Goal: Task Accomplishment & Management: Complete application form

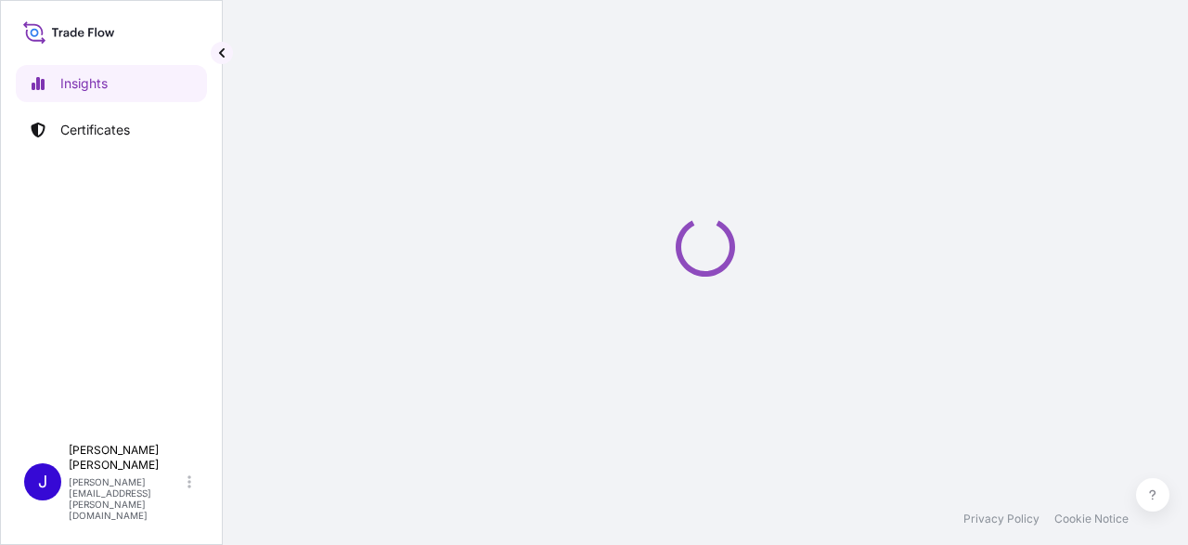
select select "2025"
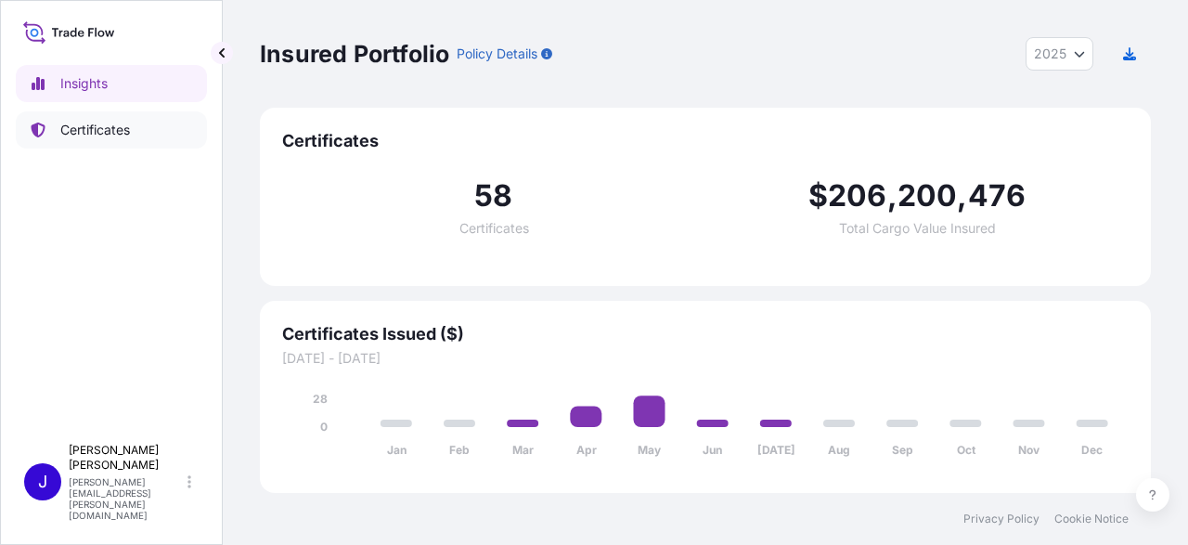
click at [92, 125] on p "Certificates" at bounding box center [95, 130] width 70 height 19
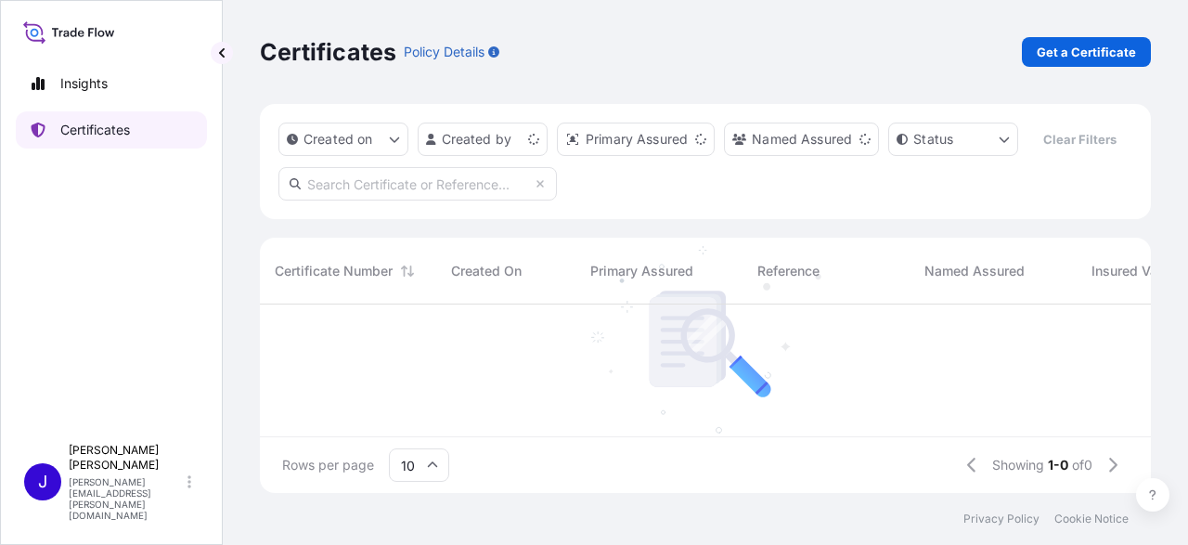
scroll to position [199, 891]
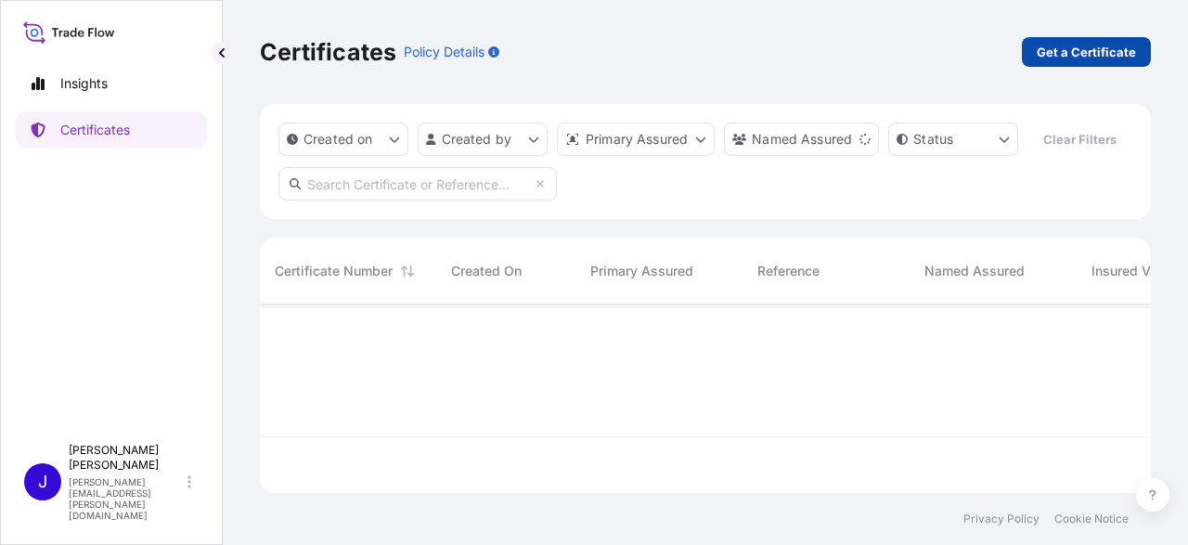
click at [1089, 57] on p "Get a Certificate" at bounding box center [1086, 52] width 99 height 19
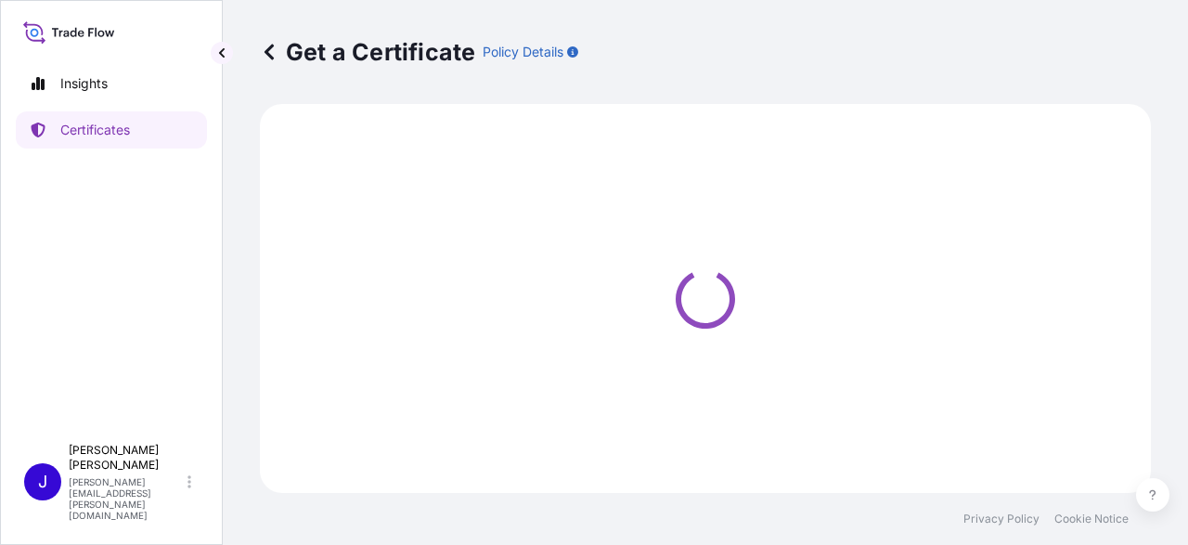
select select "Sea"
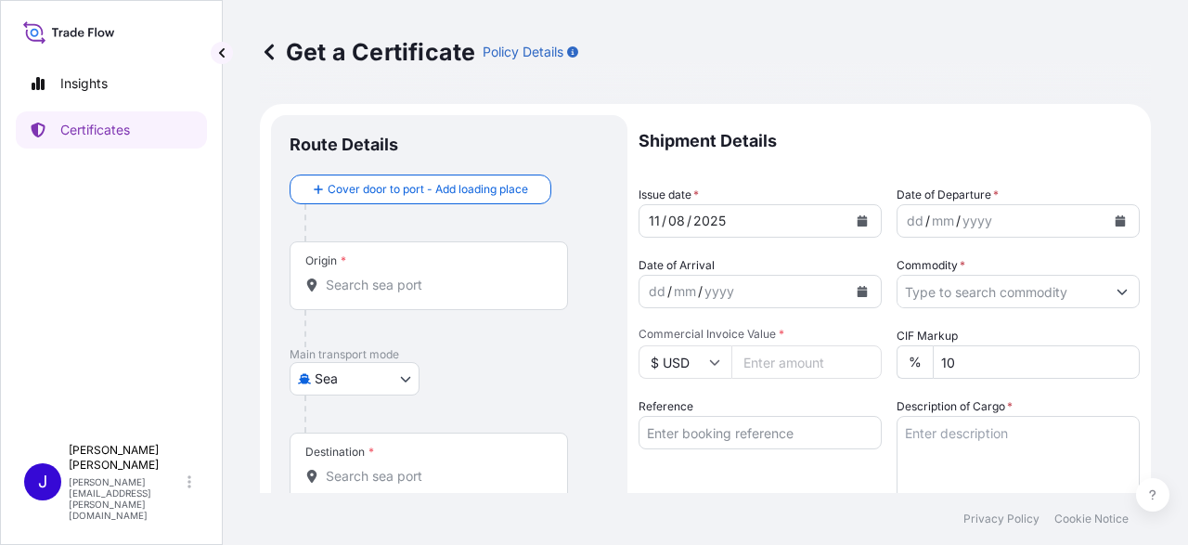
click at [1120, 297] on button "Show suggestions" at bounding box center [1121, 291] width 33 height 33
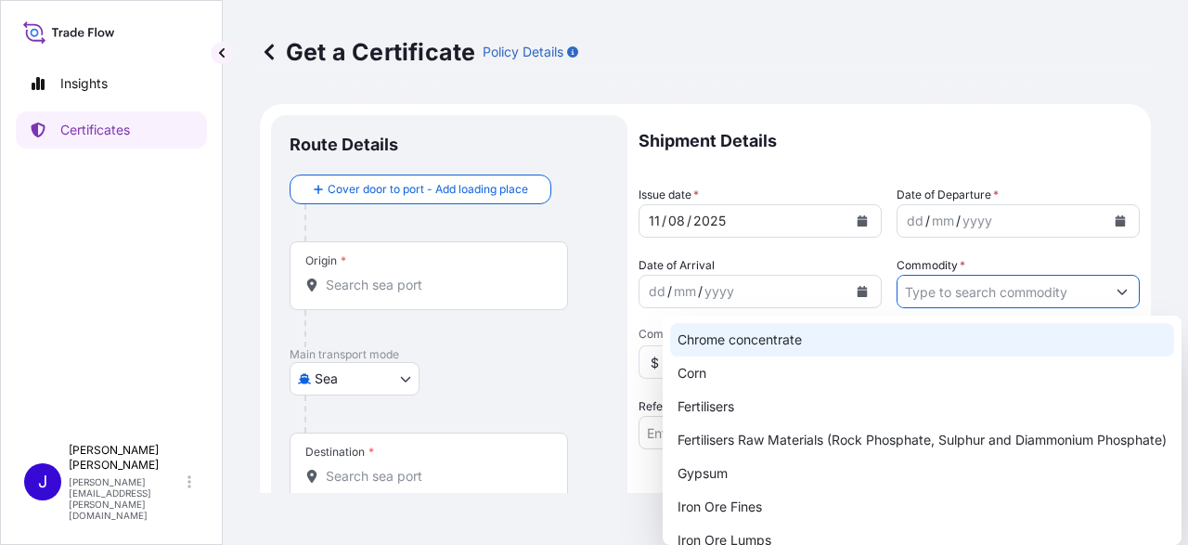
scroll to position [108, 0]
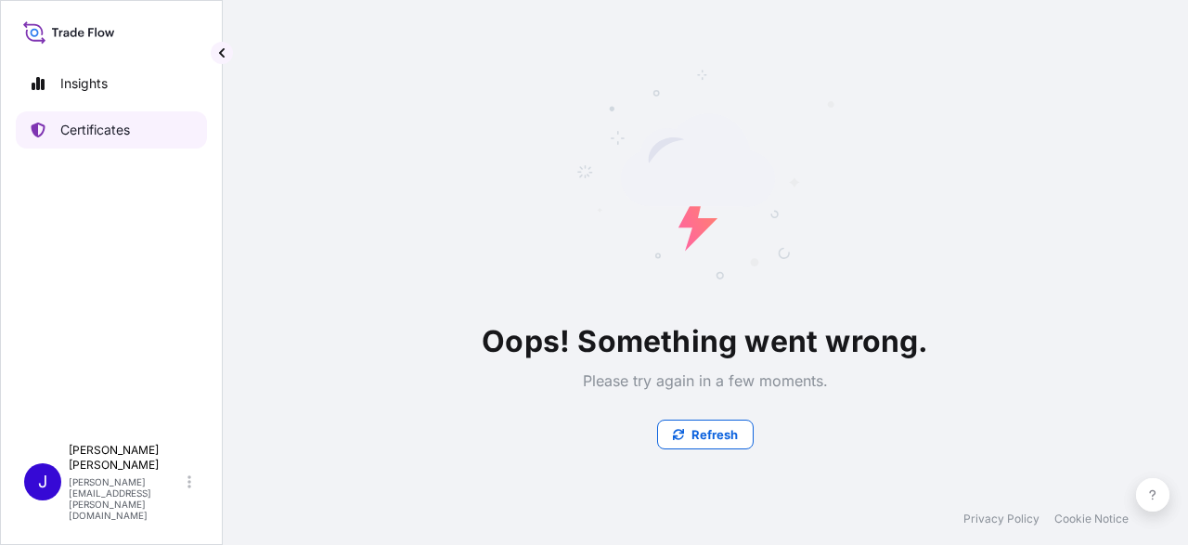
click at [94, 120] on link "Certificates" at bounding box center [111, 129] width 191 height 37
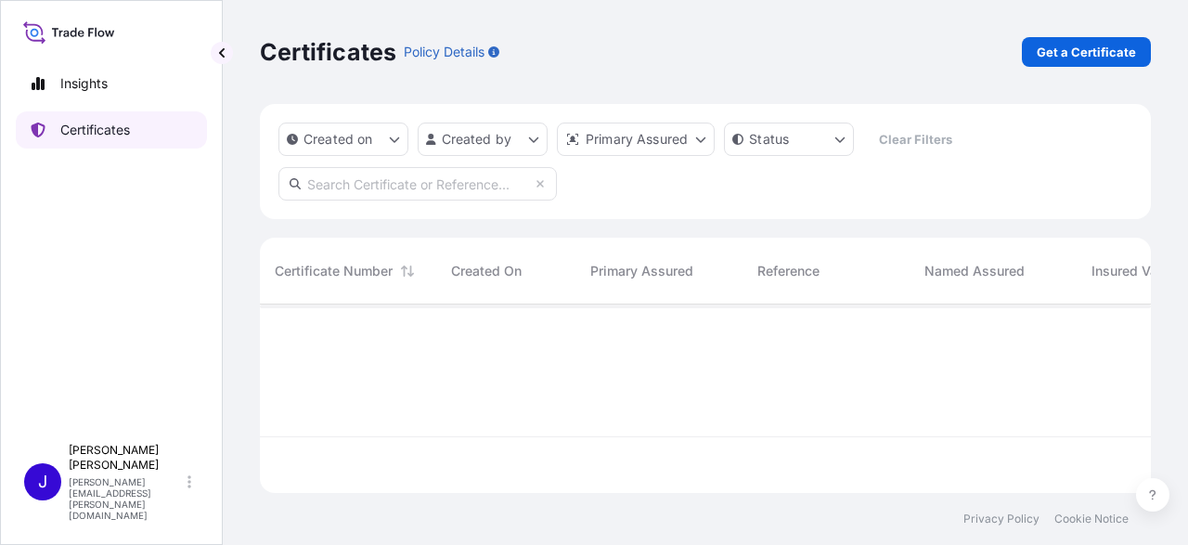
scroll to position [199, 891]
click at [1051, 53] on p "Get a Certificate" at bounding box center [1086, 52] width 99 height 19
select select "Sea"
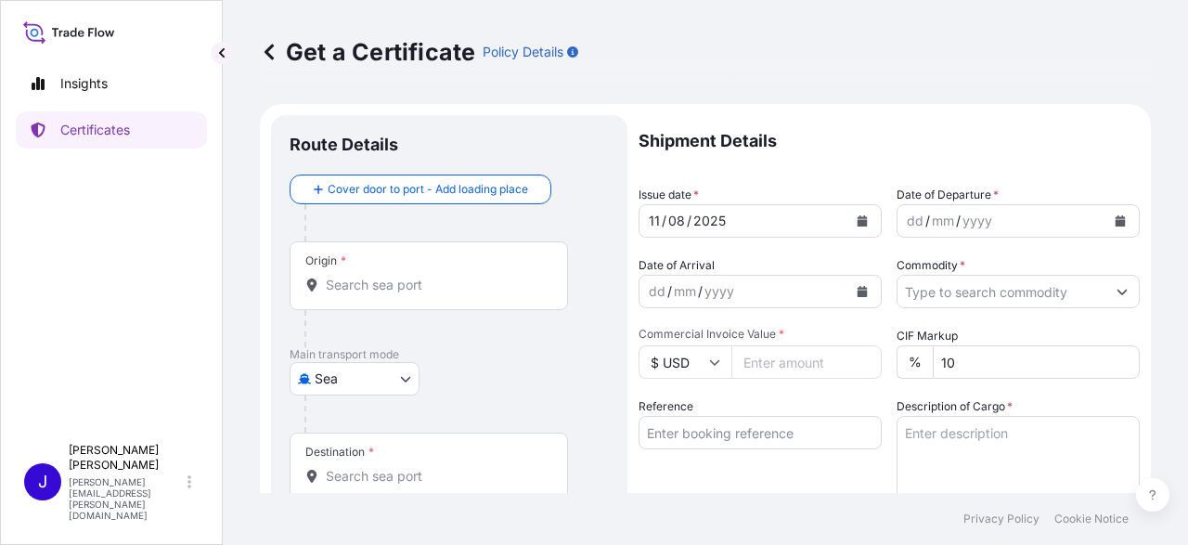
click at [1114, 293] on button "Show suggestions" at bounding box center [1121, 291] width 33 height 33
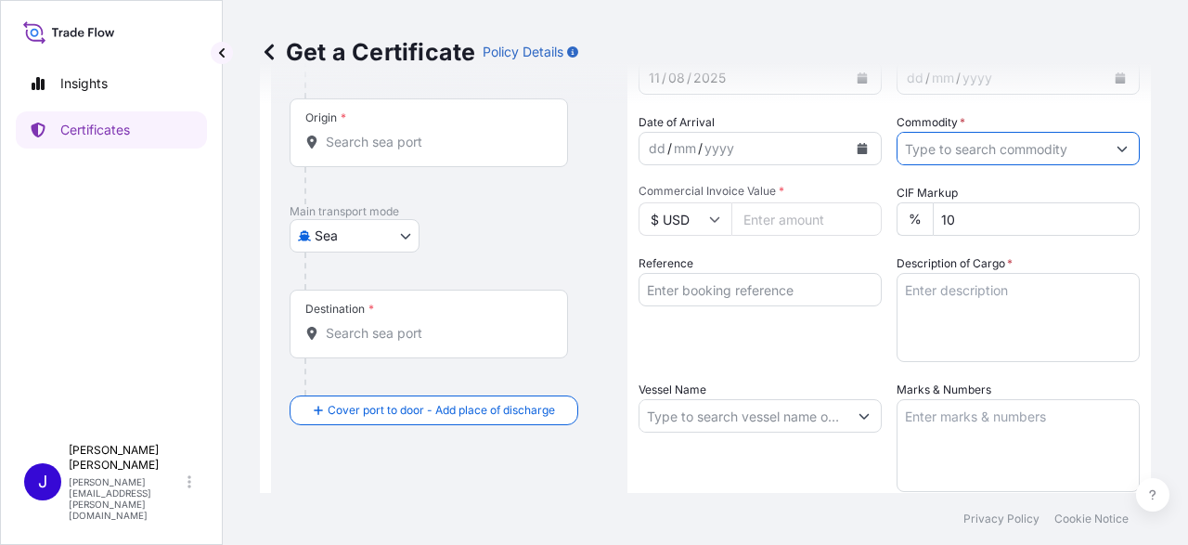
scroll to position [108, 0]
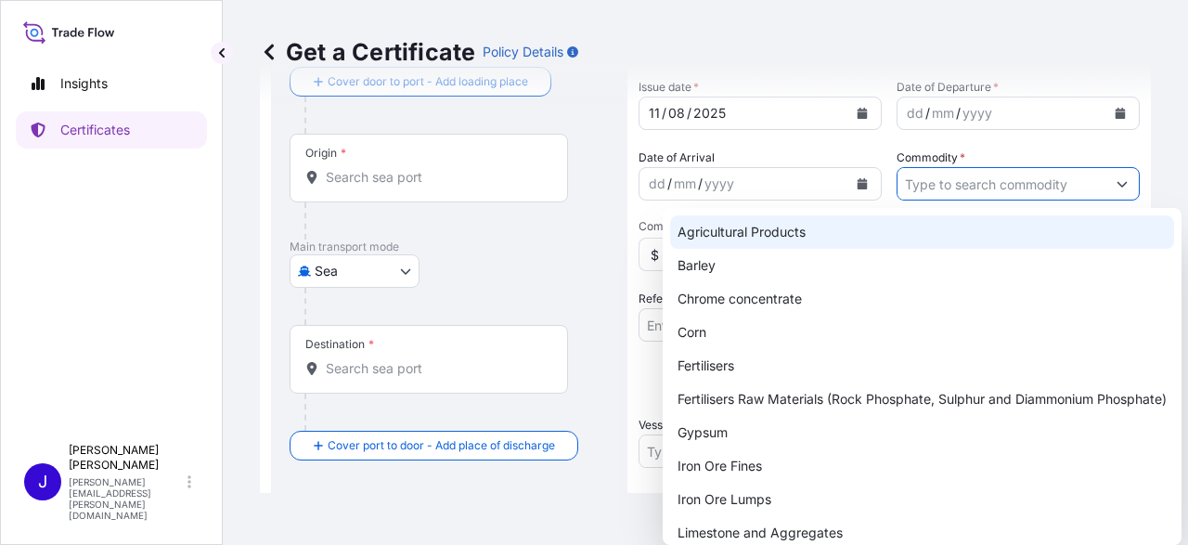
click at [1121, 185] on icon "Show suggestions" at bounding box center [1122, 185] width 10 height 6
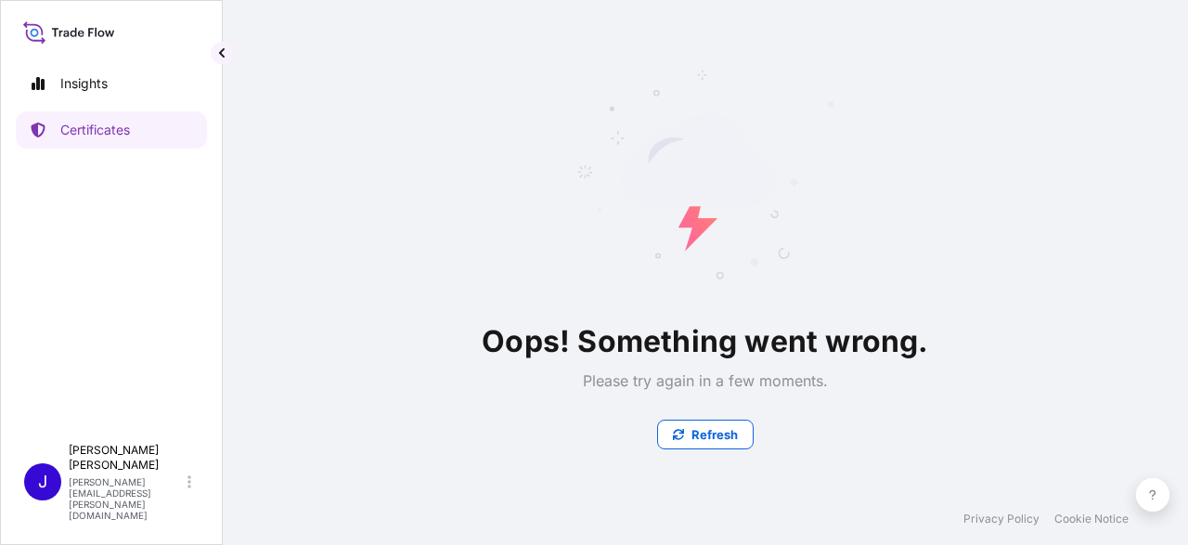
scroll to position [0, 0]
click at [80, 120] on link "Certificates" at bounding box center [111, 129] width 191 height 37
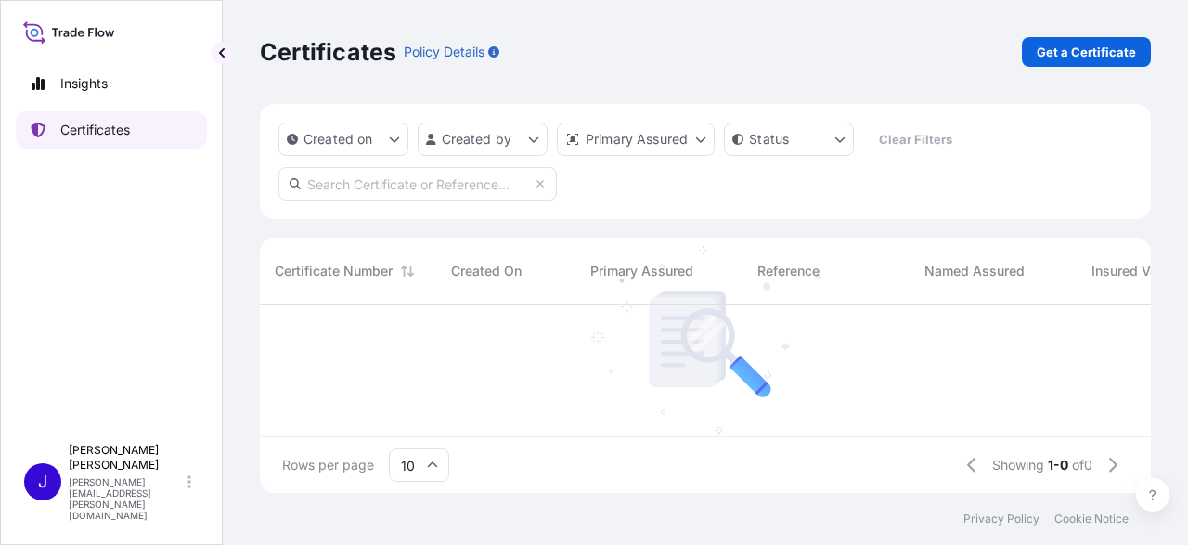
scroll to position [199, 891]
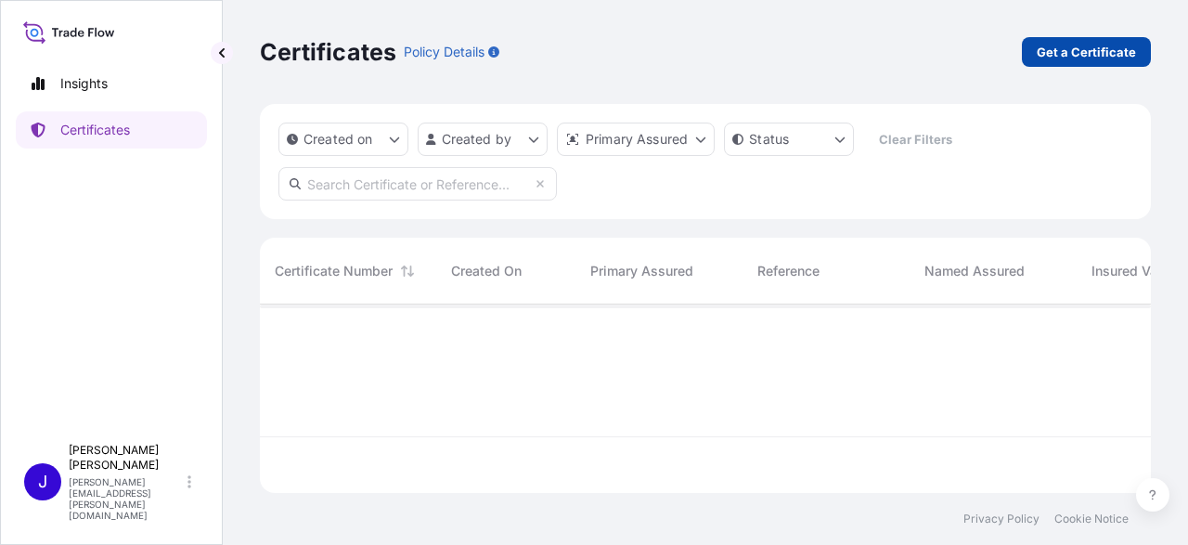
click at [1068, 42] on link "Get a Certificate" at bounding box center [1086, 52] width 129 height 30
select select "Sea"
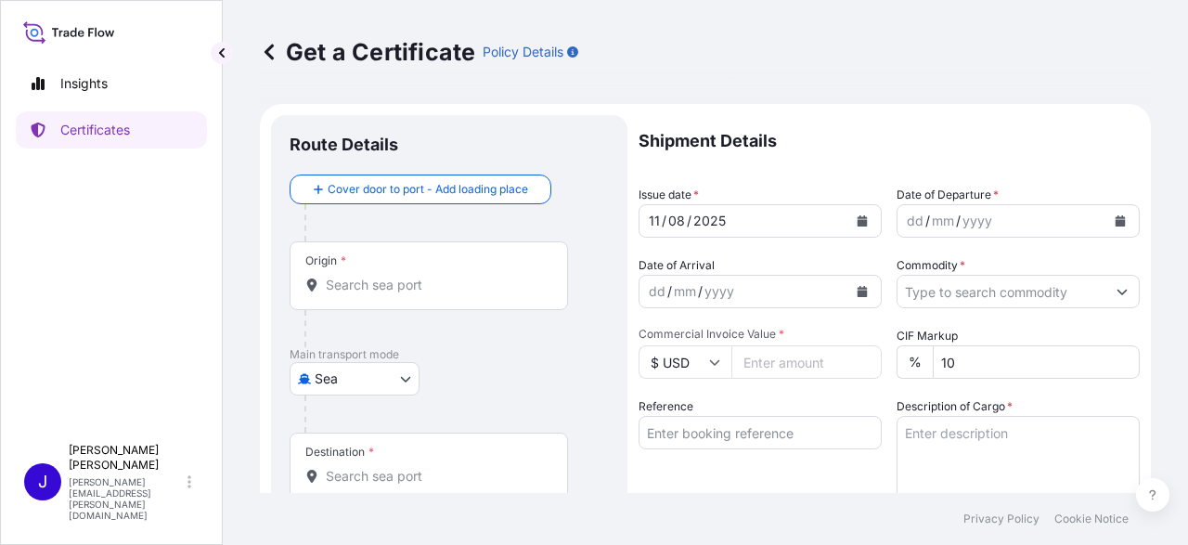
click at [1116, 292] on icon "Show suggestions" at bounding box center [1121, 291] width 11 height 11
